Goal: Information Seeking & Learning: Learn about a topic

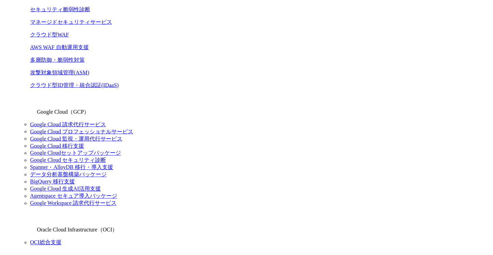
scroll to position [239, 0]
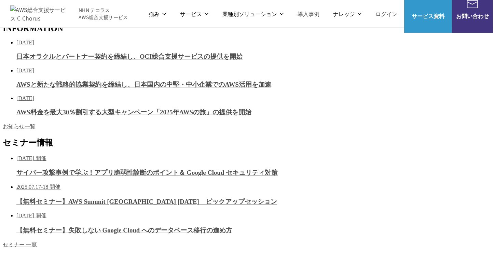
click at [99, 63] on link "AWS請求代行サービス" at bounding box center [95, 66] width 48 height 7
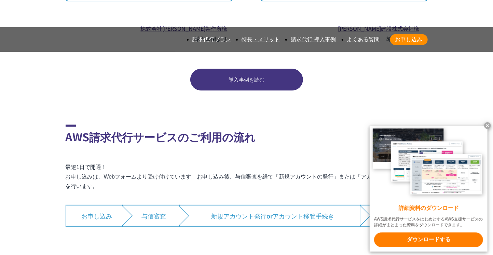
scroll to position [5471, 0]
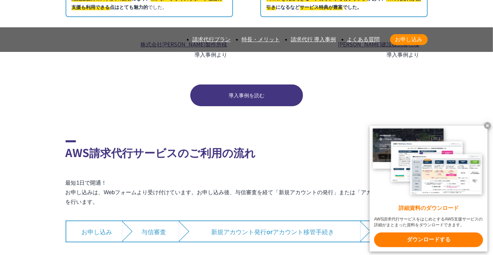
click at [488, 124] on x-t at bounding box center [487, 125] width 7 height 7
